Goal: Task Accomplishment & Management: Manage account settings

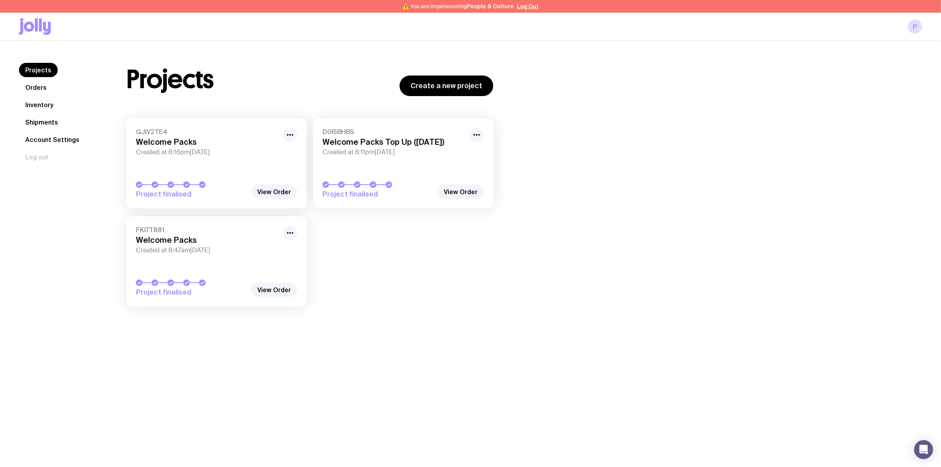
click at [42, 108] on link "Inventory" at bounding box center [39, 105] width 41 height 14
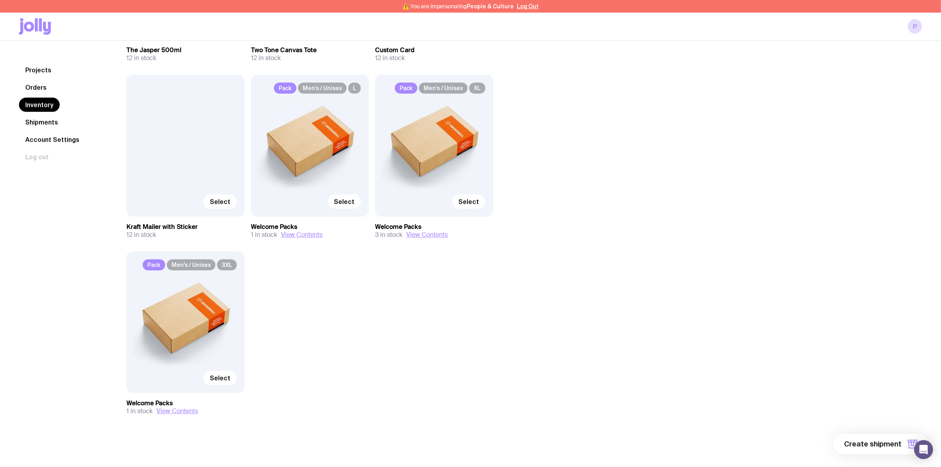
scroll to position [593, 0]
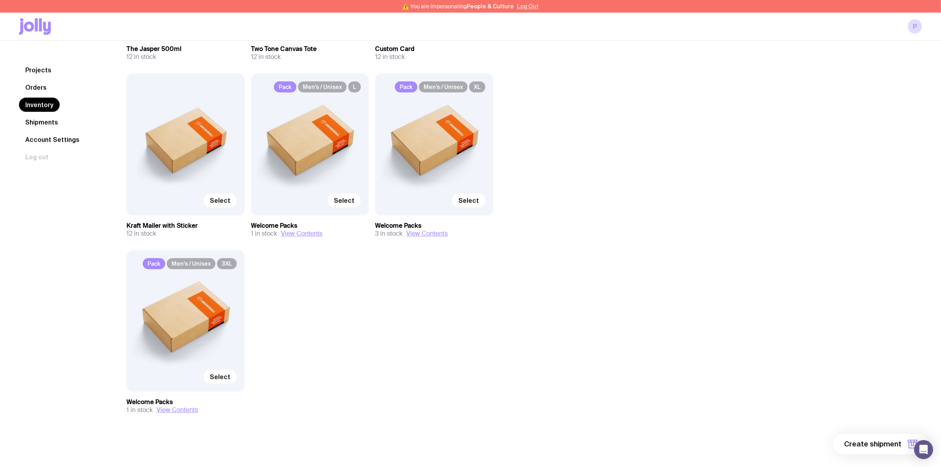
click at [528, 6] on button "Log Out" at bounding box center [528, 6] width 22 height 6
